Goal: Information Seeking & Learning: Find specific fact

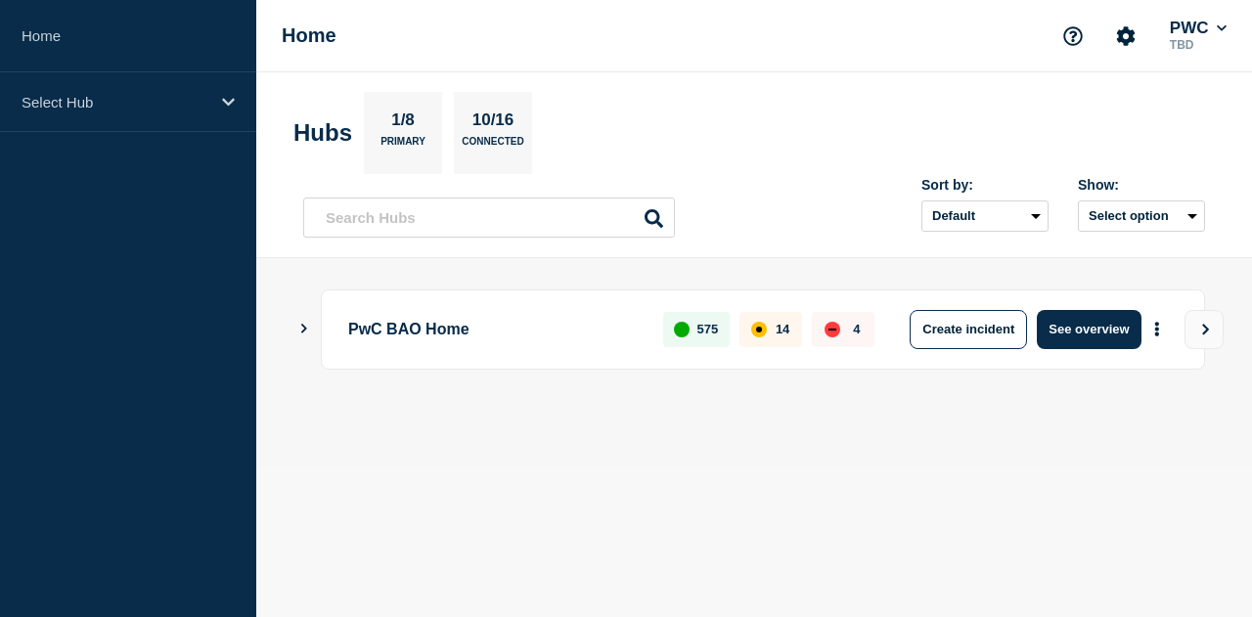
click at [310, 331] on div "PwC BAO Home 575 14 4 Create incident See overview" at bounding box center [754, 329] width 902 height 80
click at [298, 324] on icon "Show Connected Hubs" at bounding box center [303, 329] width 13 height 10
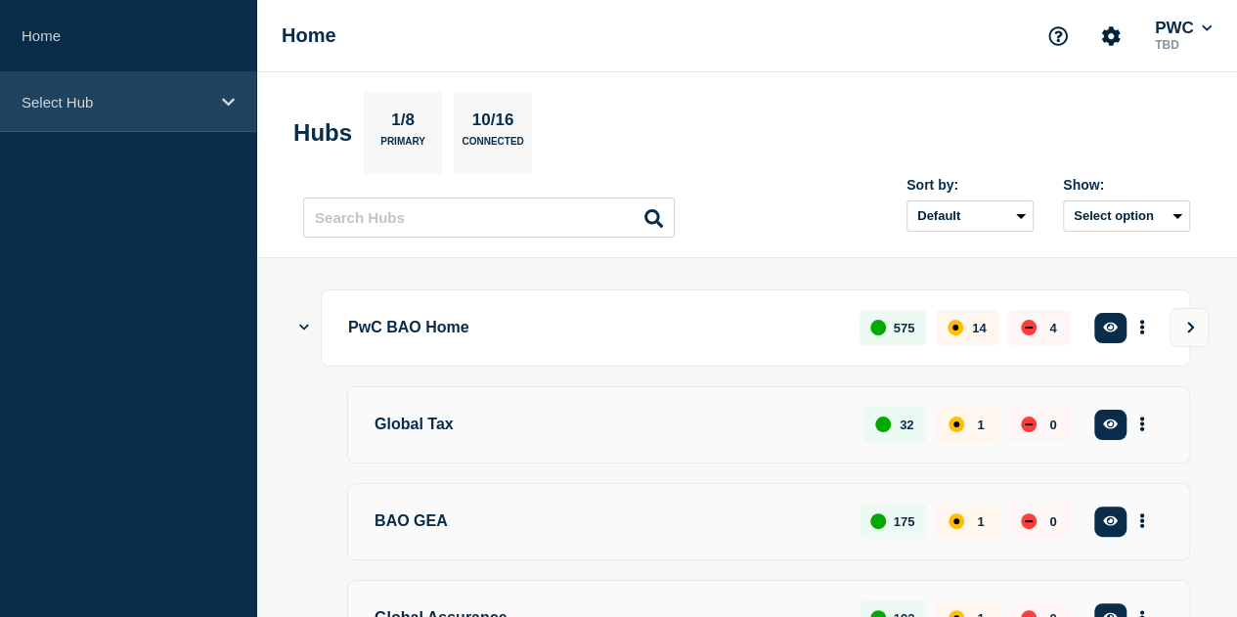
click at [225, 106] on icon at bounding box center [228, 102] width 13 height 15
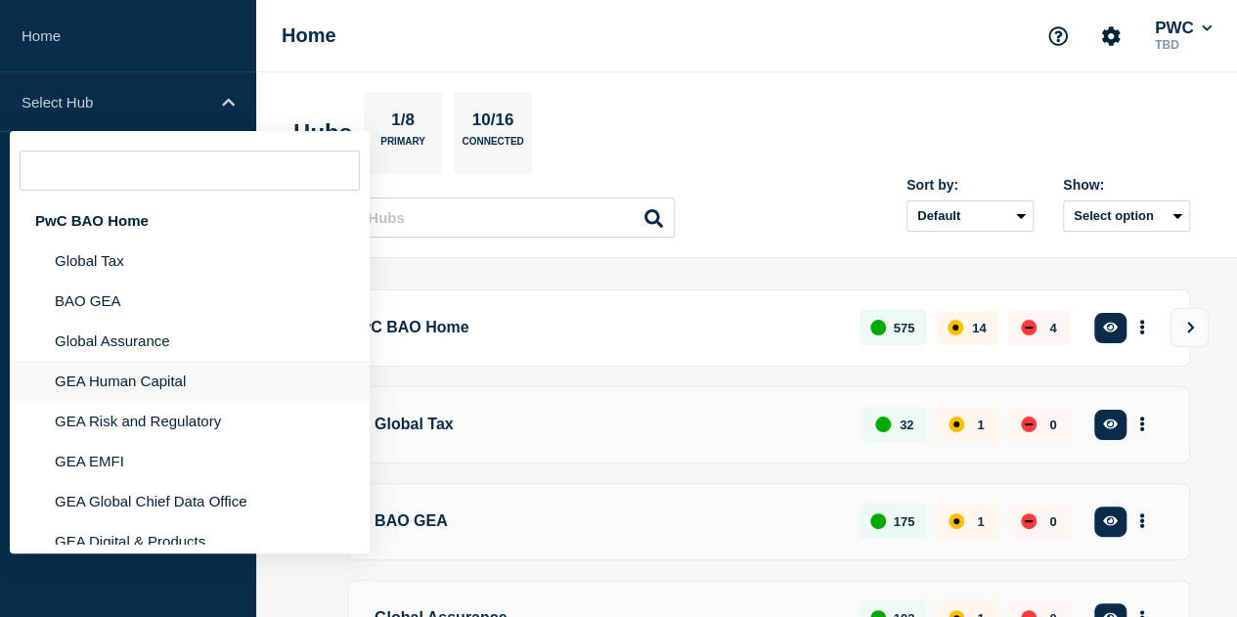
click at [129, 380] on li "GEA Human Capital" at bounding box center [190, 381] width 360 height 40
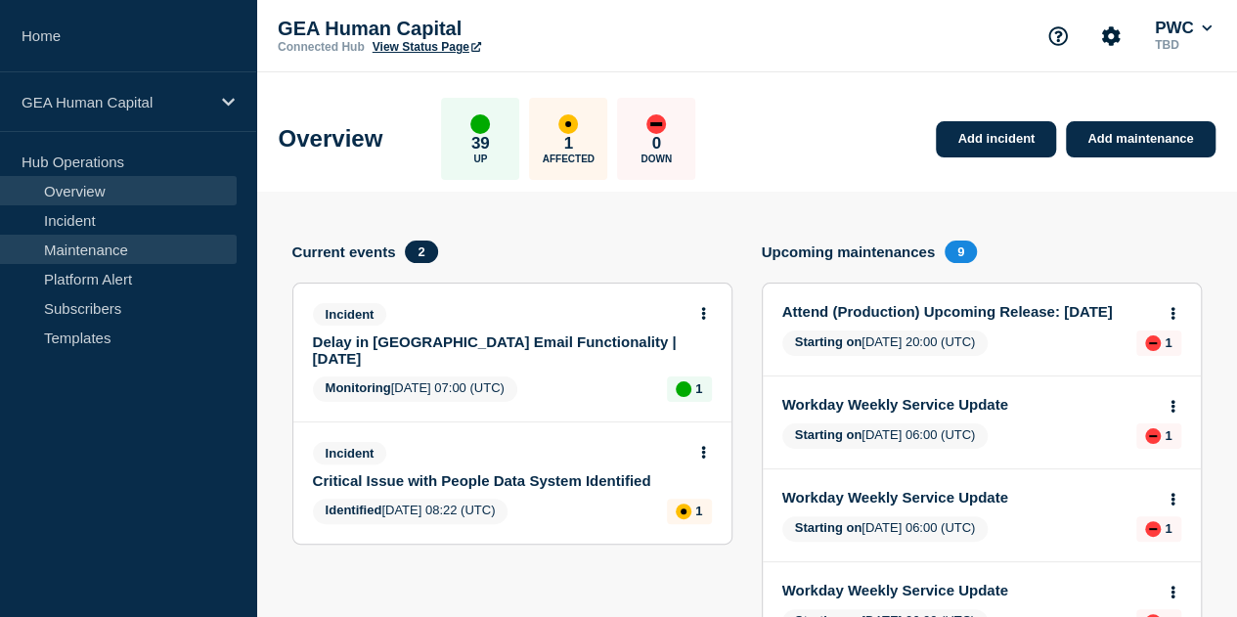
click at [78, 250] on link "Maintenance" at bounding box center [118, 249] width 237 height 29
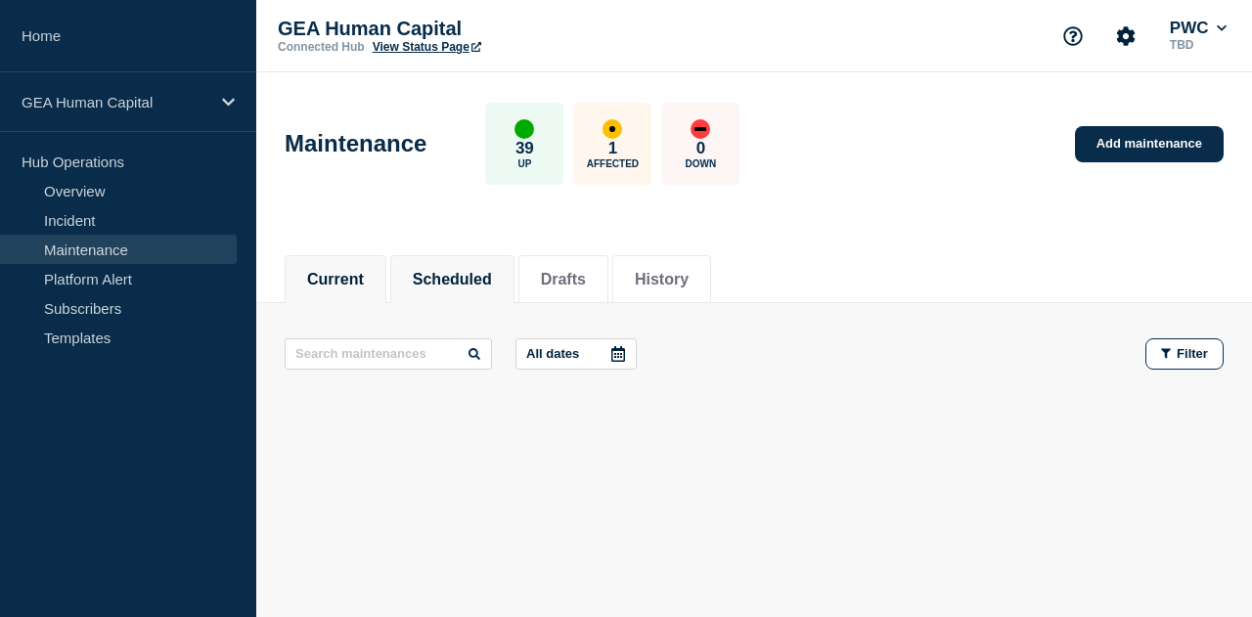
click at [472, 281] on button "Scheduled" at bounding box center [452, 280] width 79 height 18
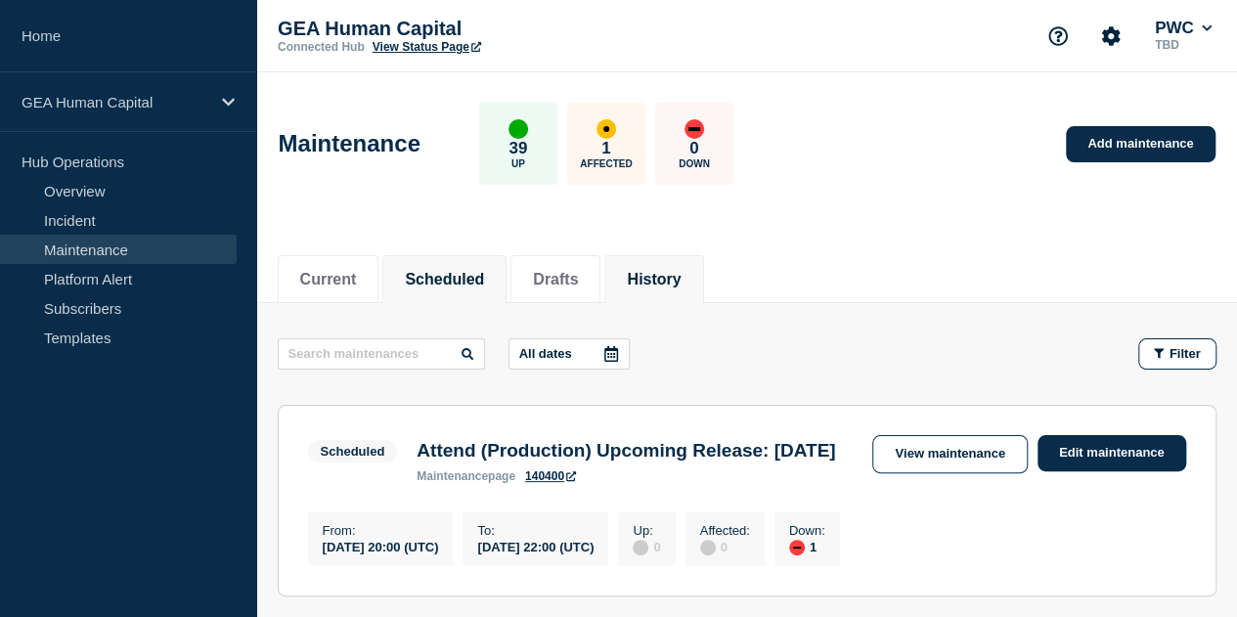
click at [681, 276] on button "History" at bounding box center [654, 280] width 54 height 18
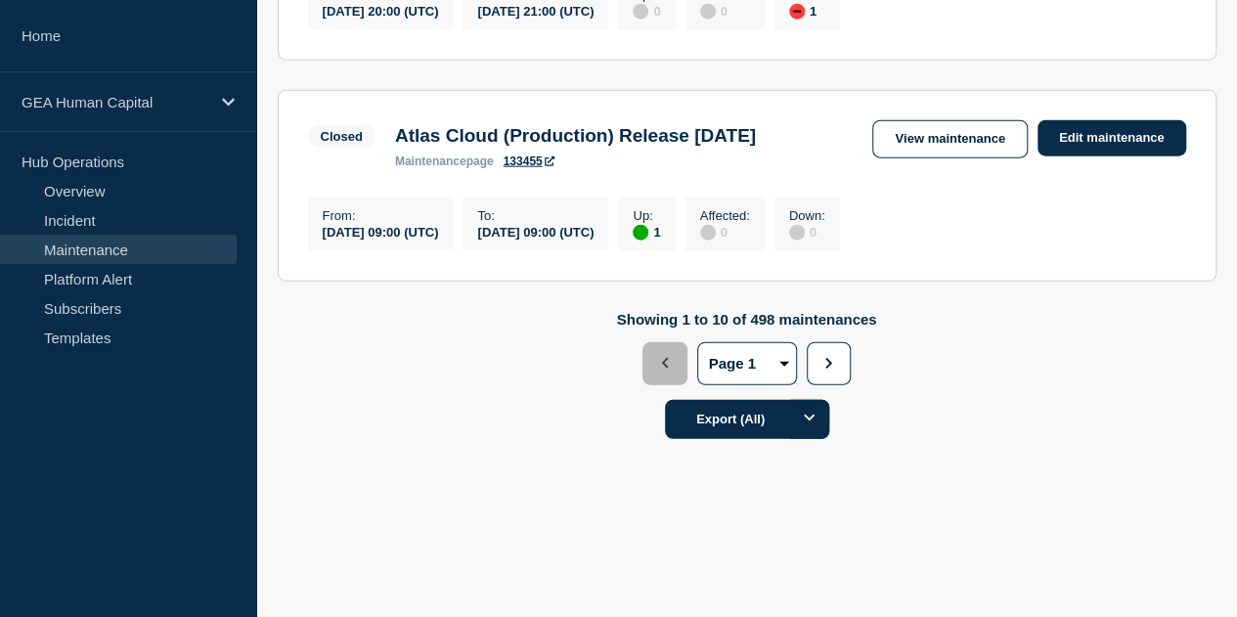
scroll to position [2488, 0]
click at [0, 0] on button "2" at bounding box center [0, 0] width 0 height 0
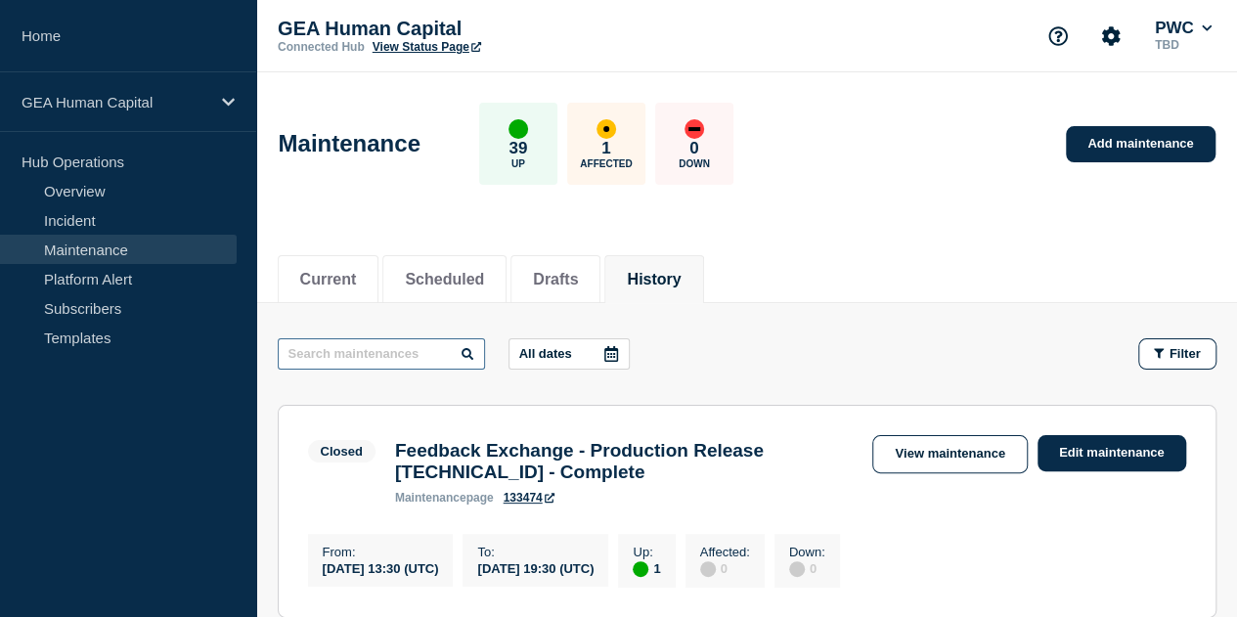
click at [385, 358] on input "text" at bounding box center [381, 353] width 207 height 31
type input "refresh"
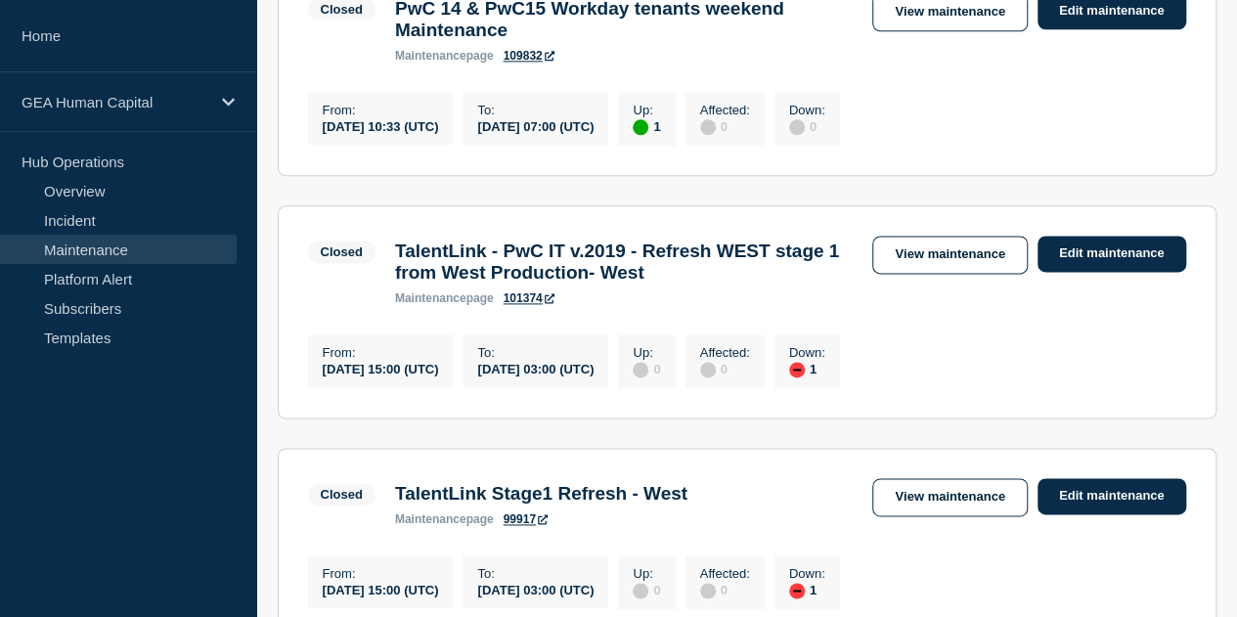
scroll to position [1173, 0]
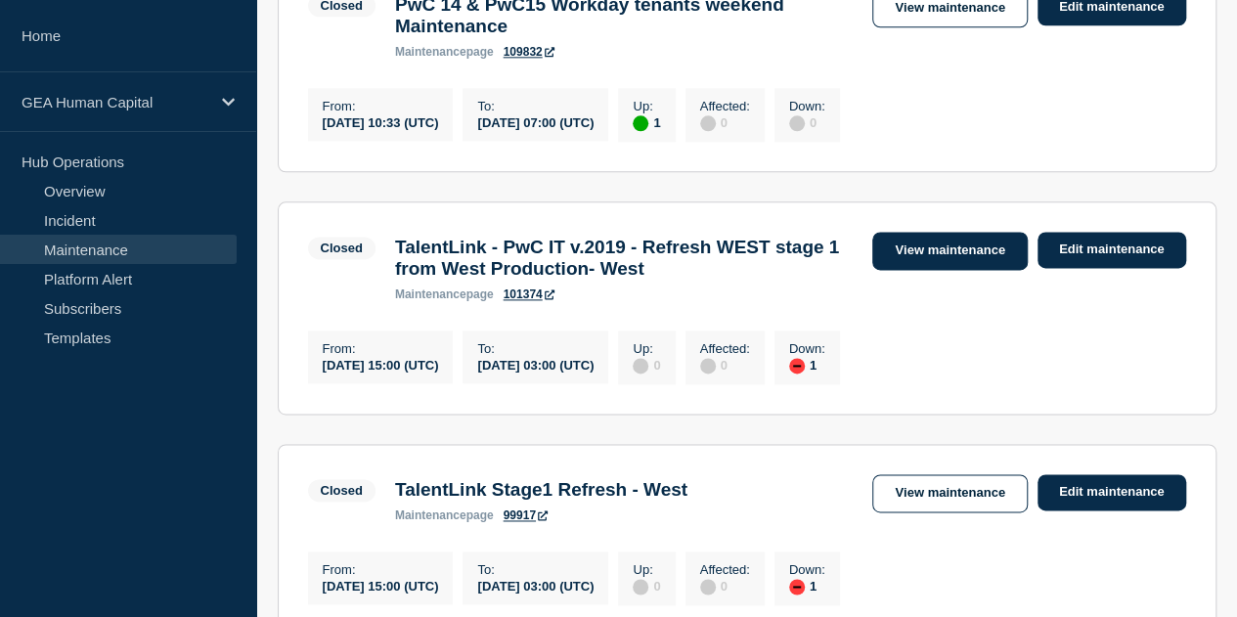
click at [969, 270] on link "View maintenance" at bounding box center [949, 251] width 154 height 38
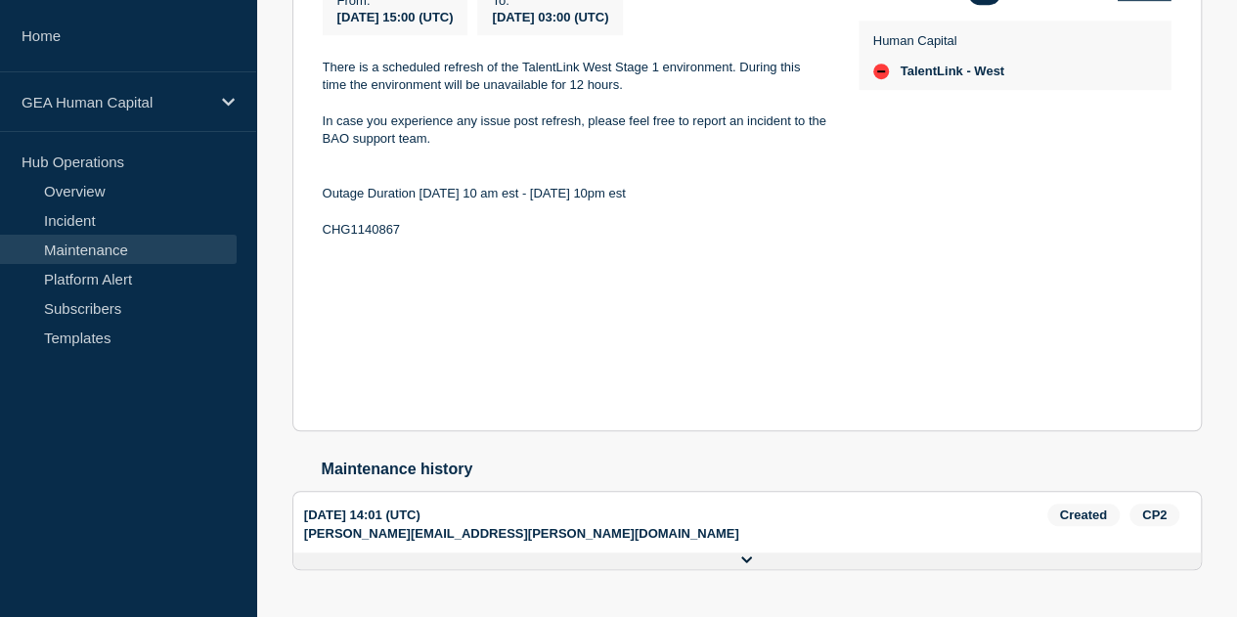
scroll to position [555, 0]
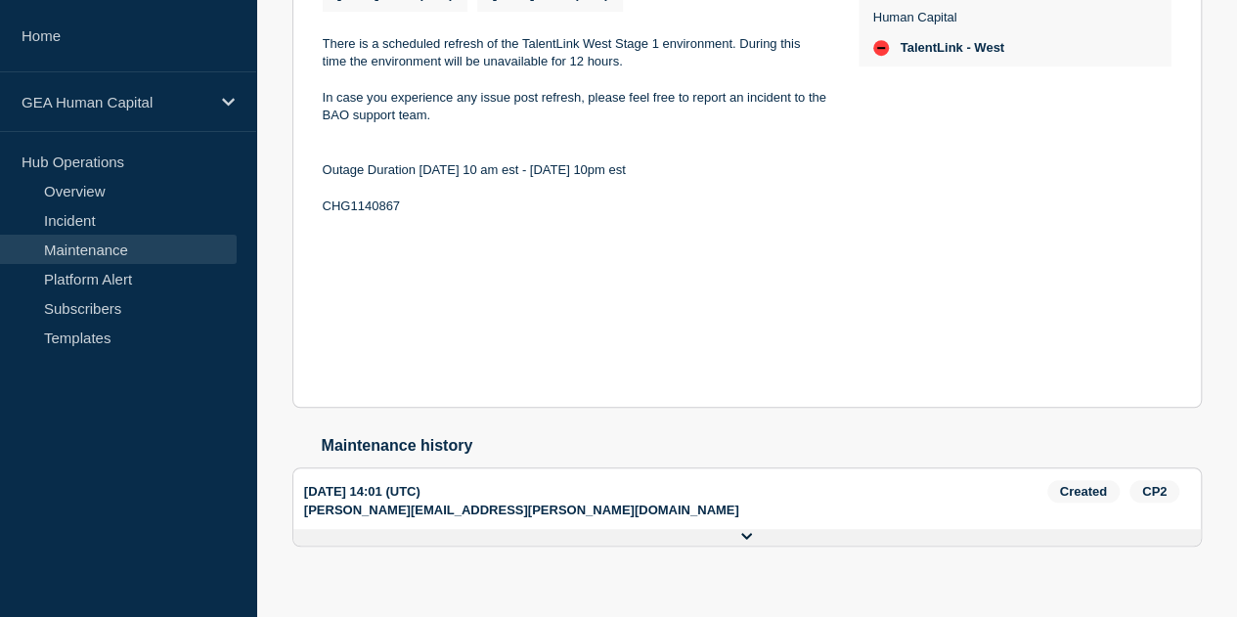
click at [405, 503] on div "[DATE] 14:01 (UTC)" at bounding box center [675, 491] width 743 height 22
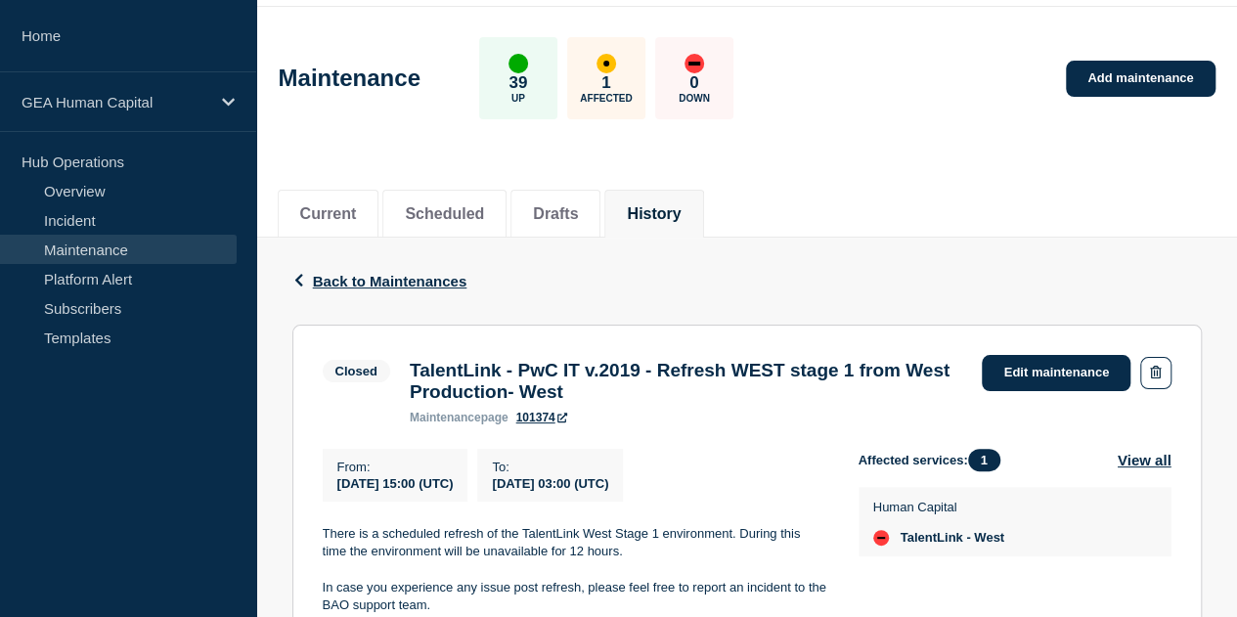
scroll to position [0, 0]
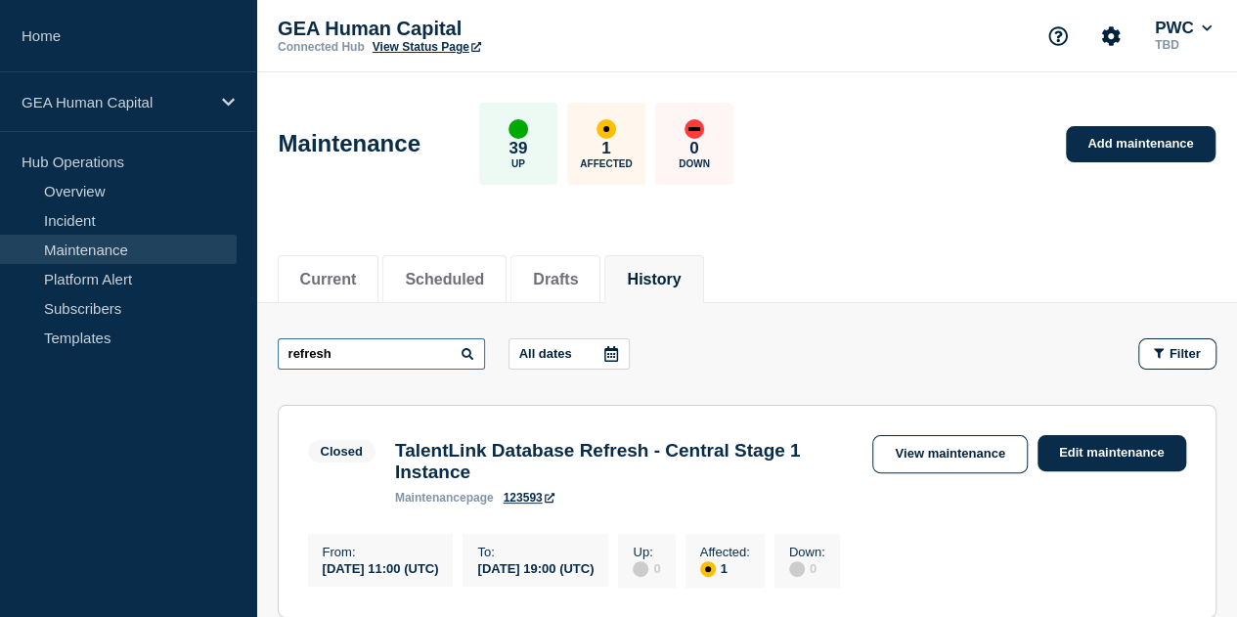
drag, startPoint x: 274, startPoint y: 362, endPoint x: 239, endPoint y: 312, distance: 61.0
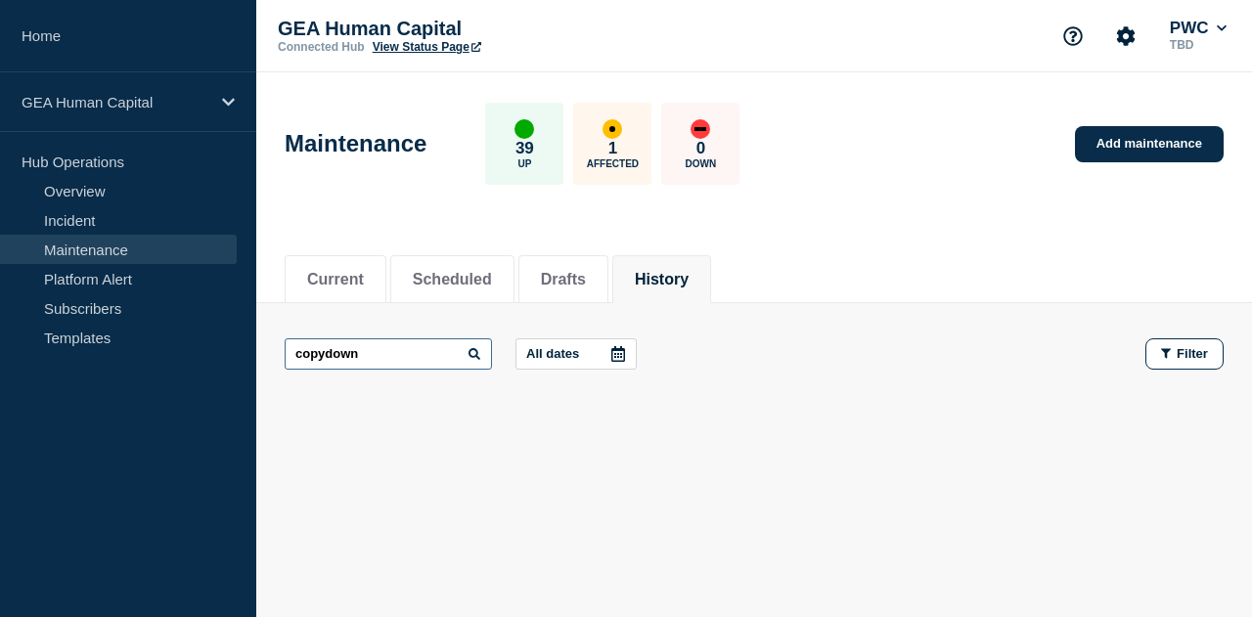
drag, startPoint x: 361, startPoint y: 354, endPoint x: 234, endPoint y: 353, distance: 127.1
click at [234, 353] on div "Home GEA Human Capital Hub Operations Overview Incident Maintenance Platform Al…" at bounding box center [626, 298] width 1252 height 597
type input "pilot"
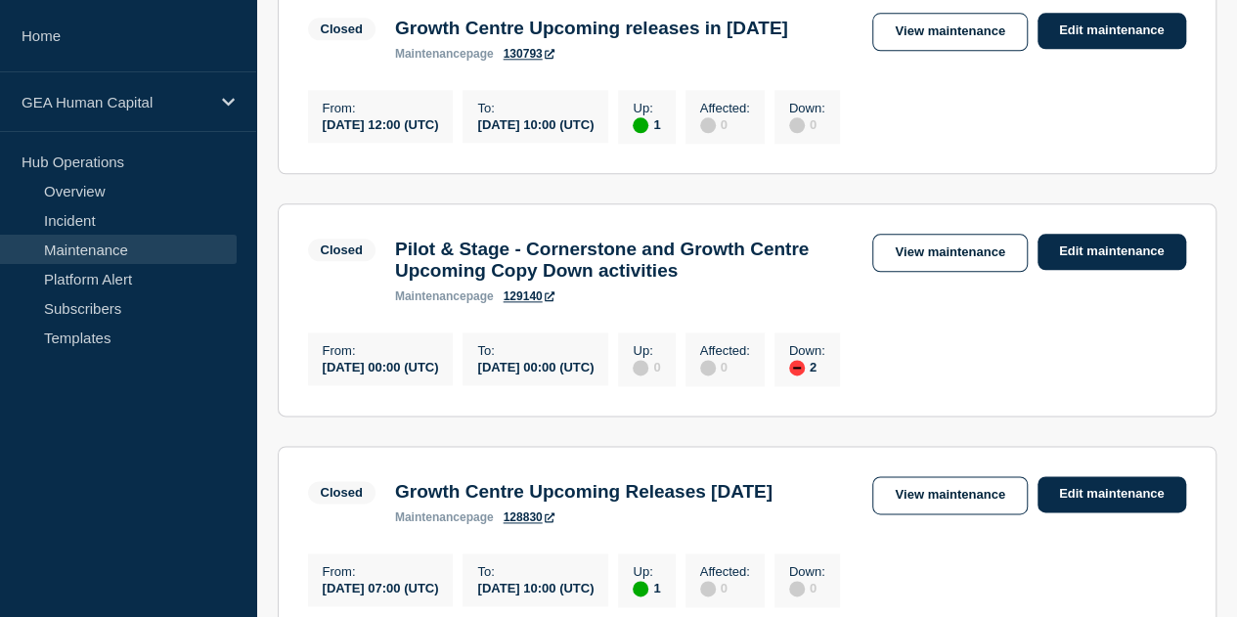
scroll to position [1173, 0]
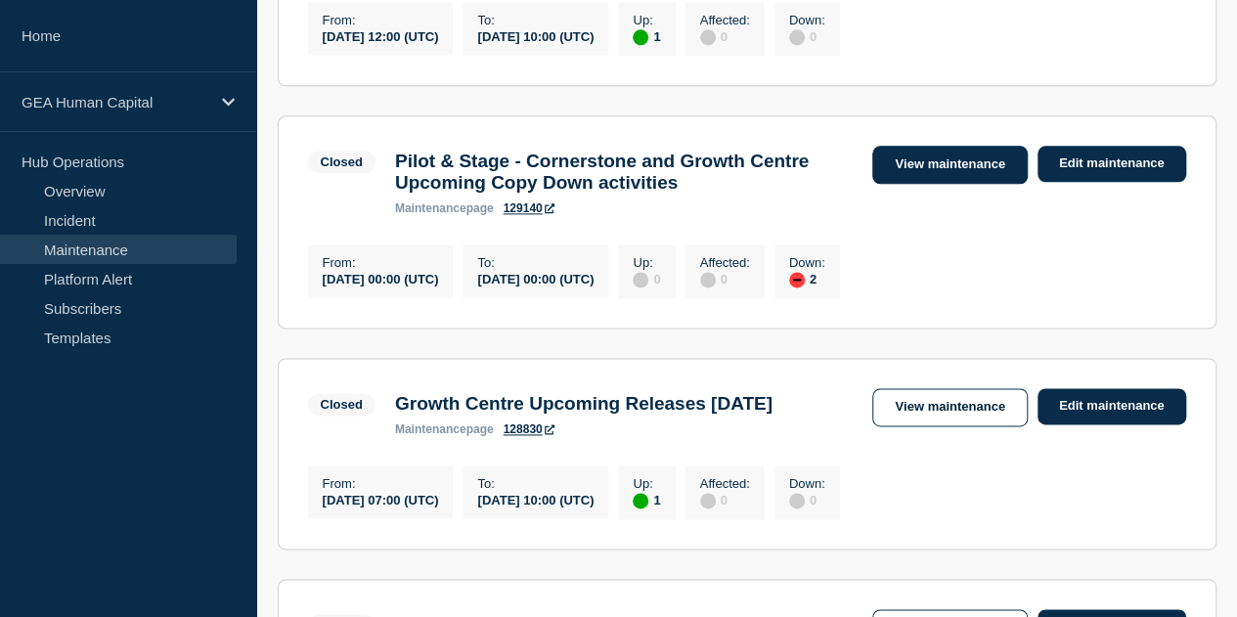
click at [978, 184] on link "View maintenance" at bounding box center [949, 165] width 154 height 38
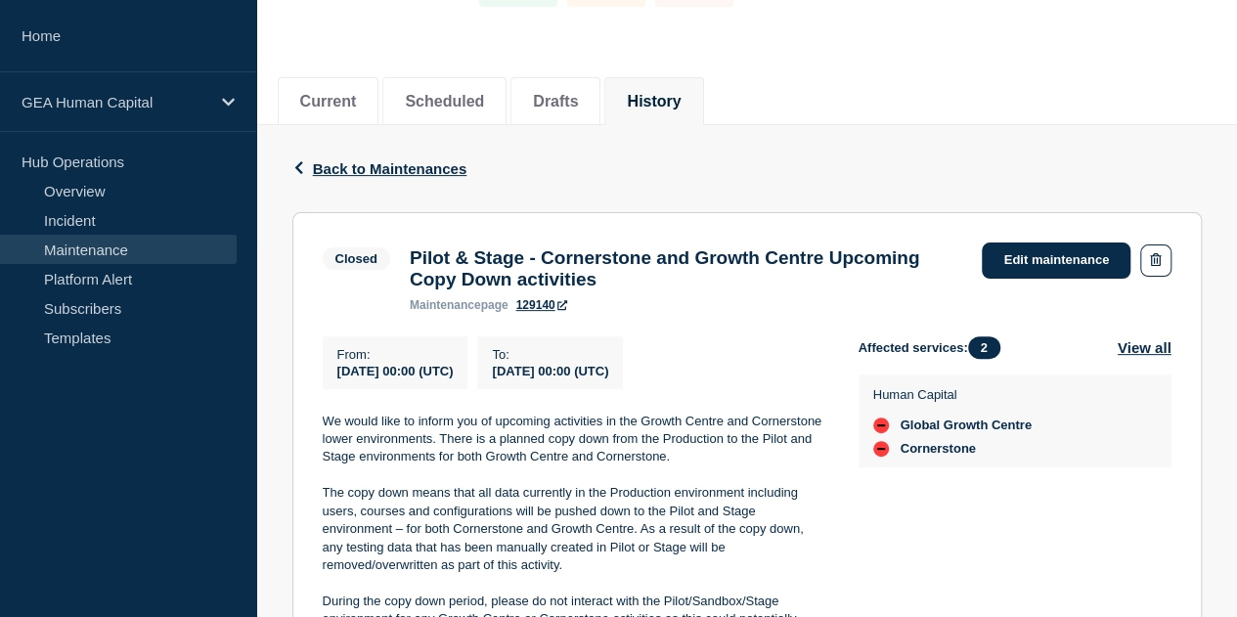
scroll to position [90, 0]
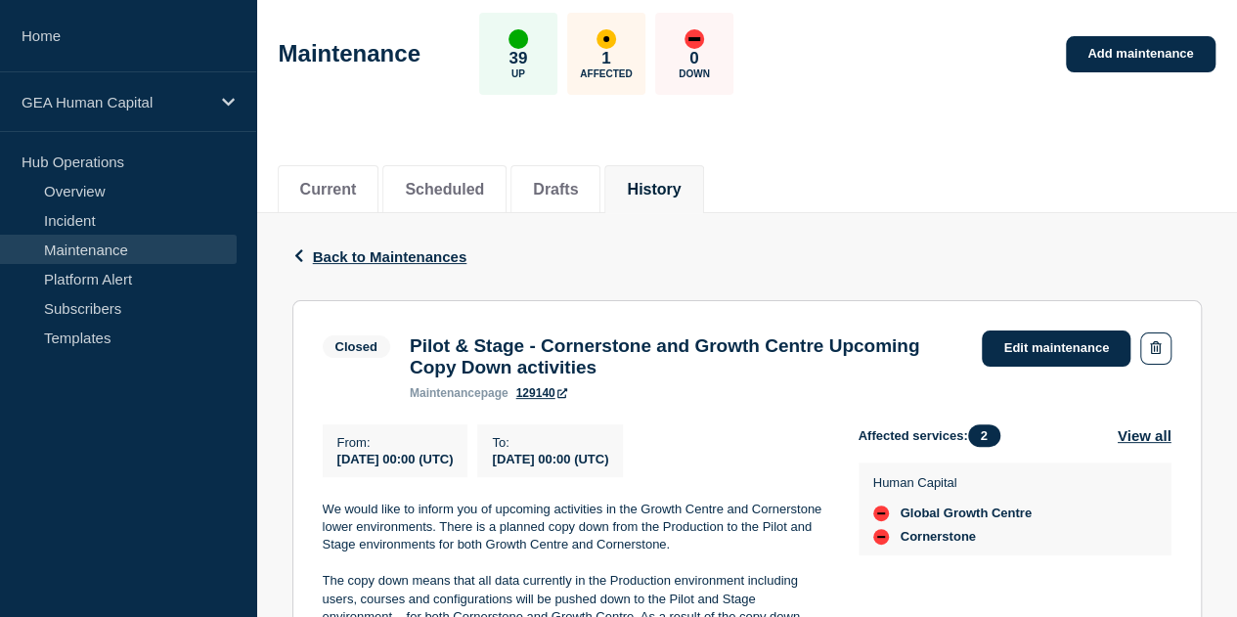
drag, startPoint x: 426, startPoint y: 384, endPoint x: 337, endPoint y: 507, distance: 152.0
copy div "l ipsum dolo si ametco adi el seddoeiu temporinci ut lab Etdolo Magnaa eni Admi…"
